Goal: Information Seeking & Learning: Learn about a topic

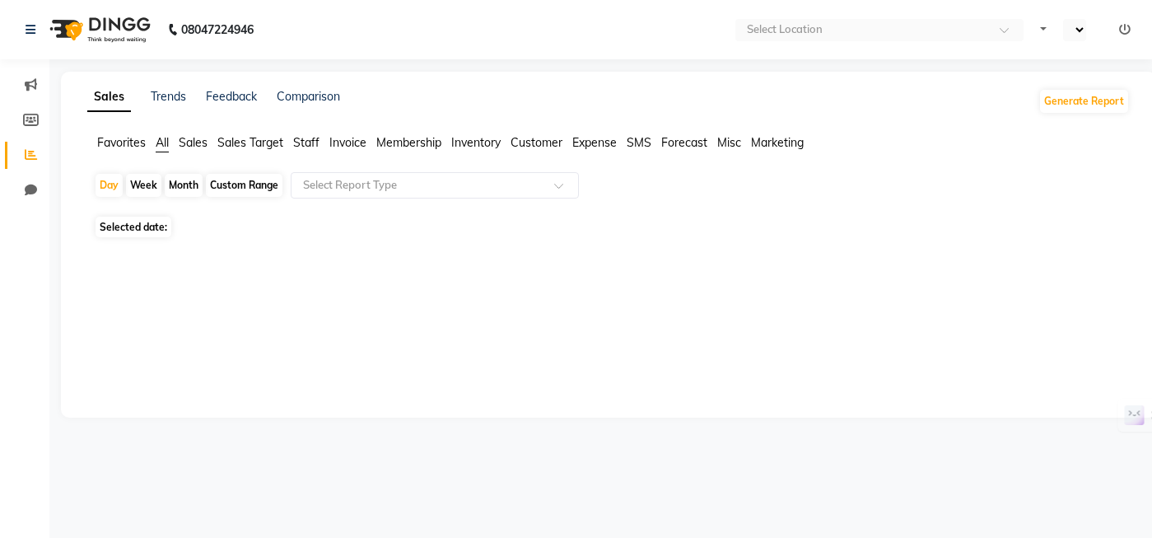
scroll to position [844, 0]
select select "en"
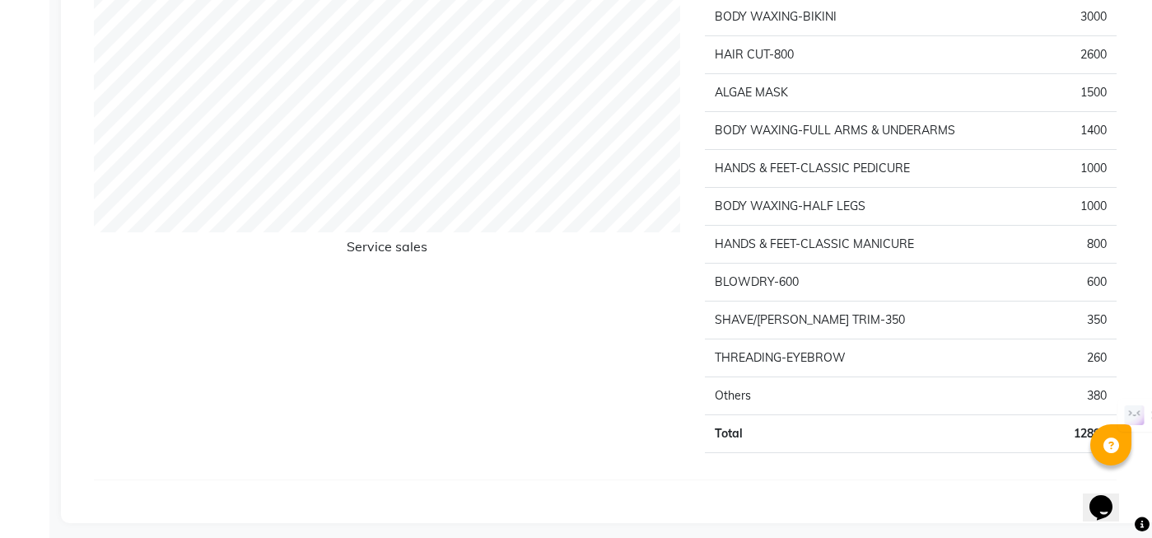
scroll to position [1978, 0]
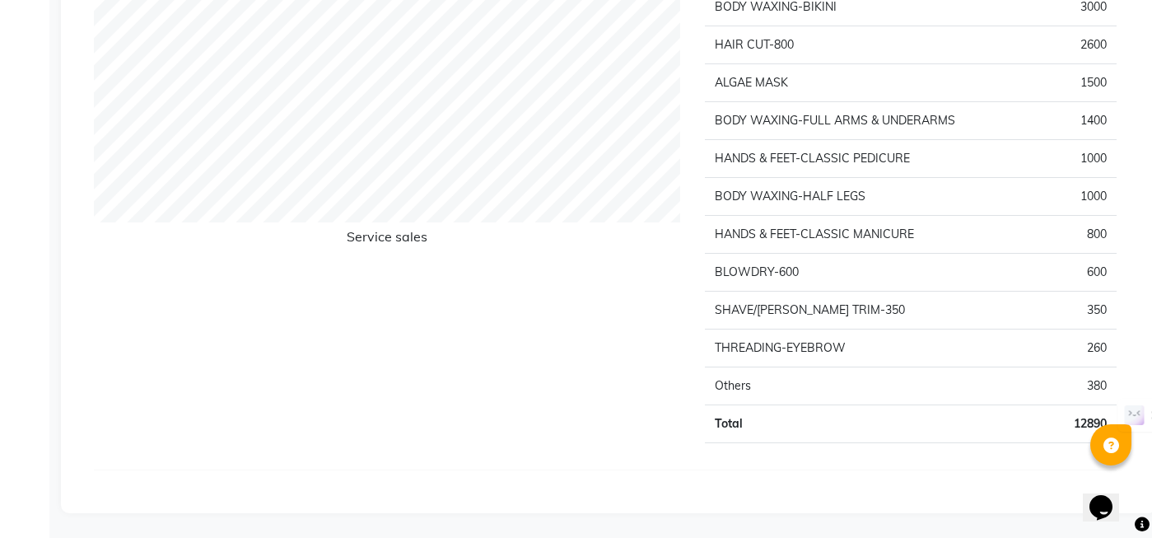
click at [754, 218] on td "HANDS & FEET-CLASSIC MANICURE" at bounding box center [858, 235] width 306 height 38
click at [758, 199] on td "BODY WAXING-HALF LEGS" at bounding box center [858, 197] width 306 height 38
drag, startPoint x: 750, startPoint y: 206, endPoint x: 768, endPoint y: 209, distance: 17.6
click at [754, 206] on td "BODY WAXING-HALF LEGS" at bounding box center [858, 197] width 306 height 38
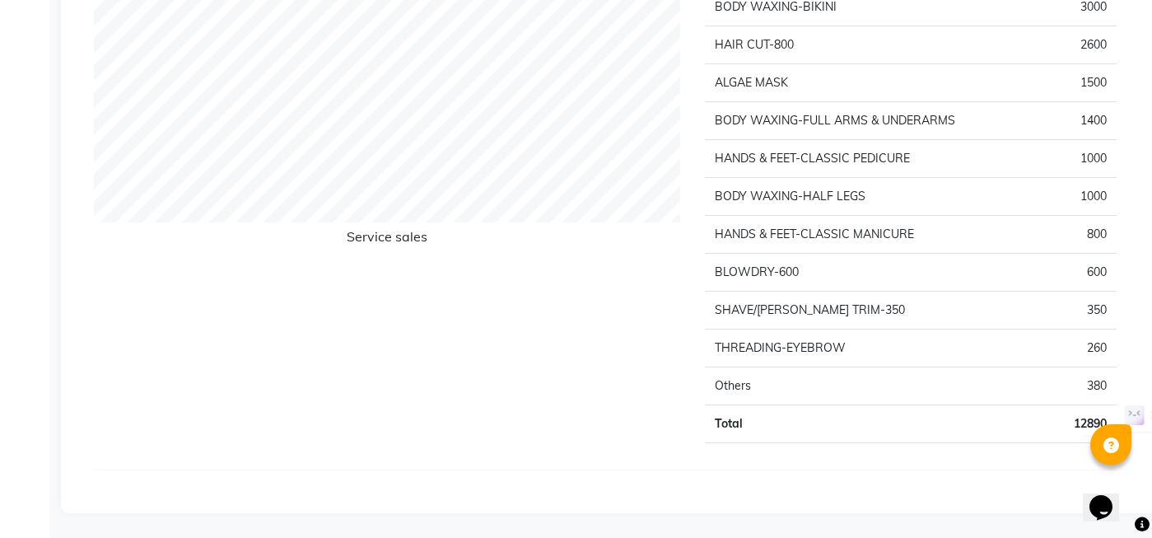
click at [759, 203] on td "BODY WAXING-HALF LEGS" at bounding box center [858, 197] width 306 height 38
click at [758, 200] on td "BODY WAXING-HALF LEGS" at bounding box center [858, 197] width 306 height 38
type textarea "W"
click at [754, 197] on td "BODY WAXING-HALF LEGS" at bounding box center [858, 197] width 306 height 38
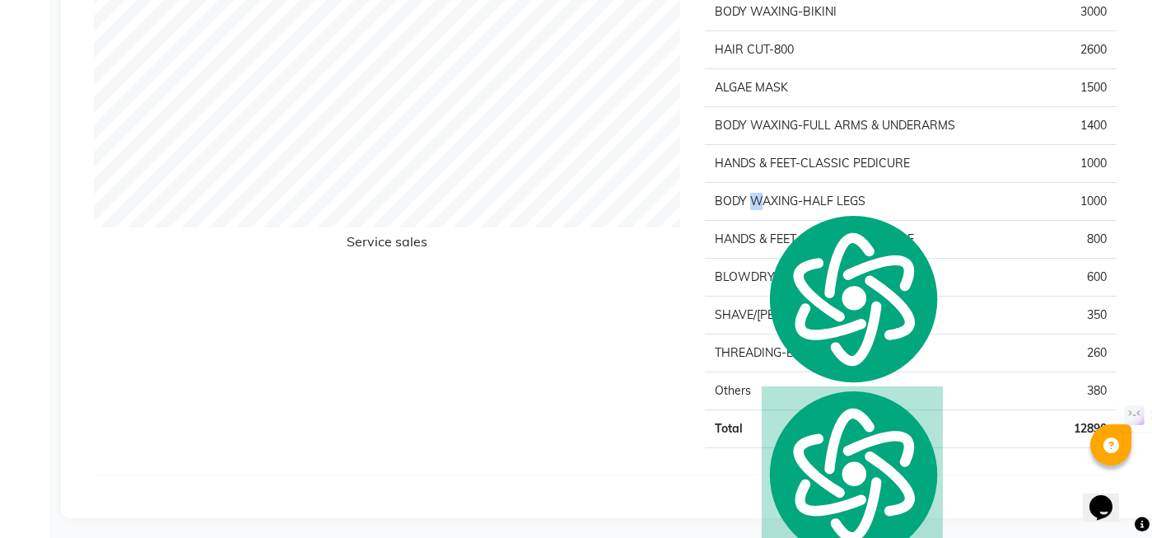
scroll to position [1975, 0]
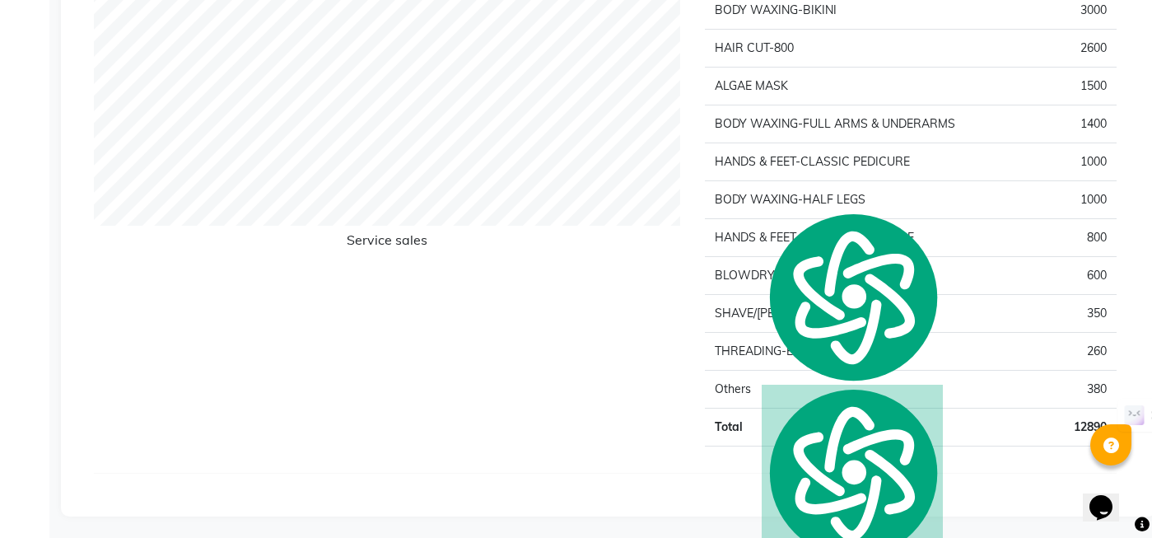
click at [744, 203] on td "BODY WAXING-HALF LEGS" at bounding box center [858, 200] width 306 height 38
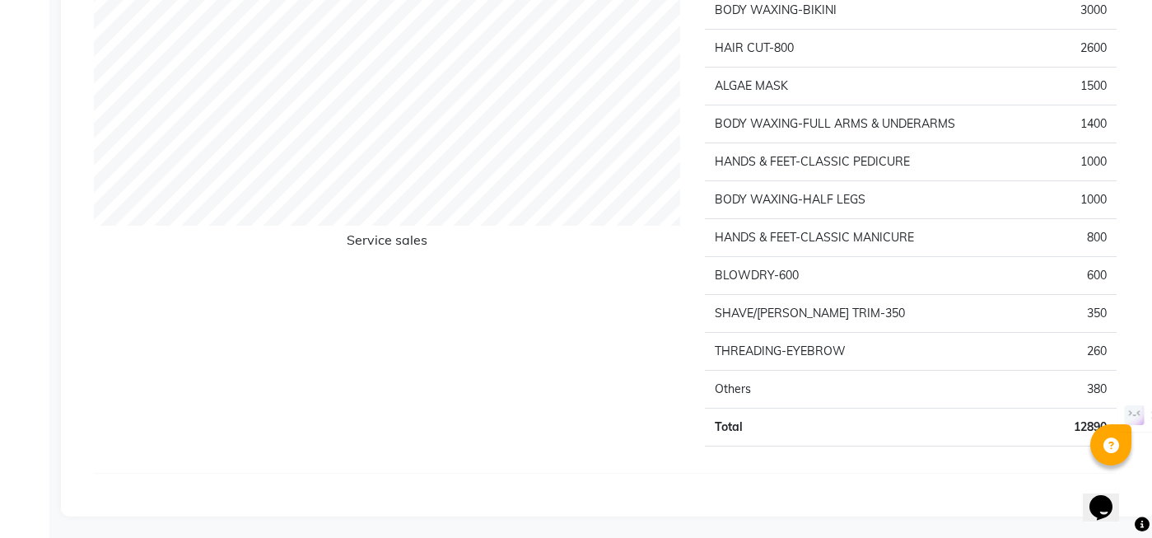
click at [744, 203] on td "BODY WAXING-HALF LEGS" at bounding box center [858, 200] width 306 height 38
